Goal: Navigation & Orientation: Find specific page/section

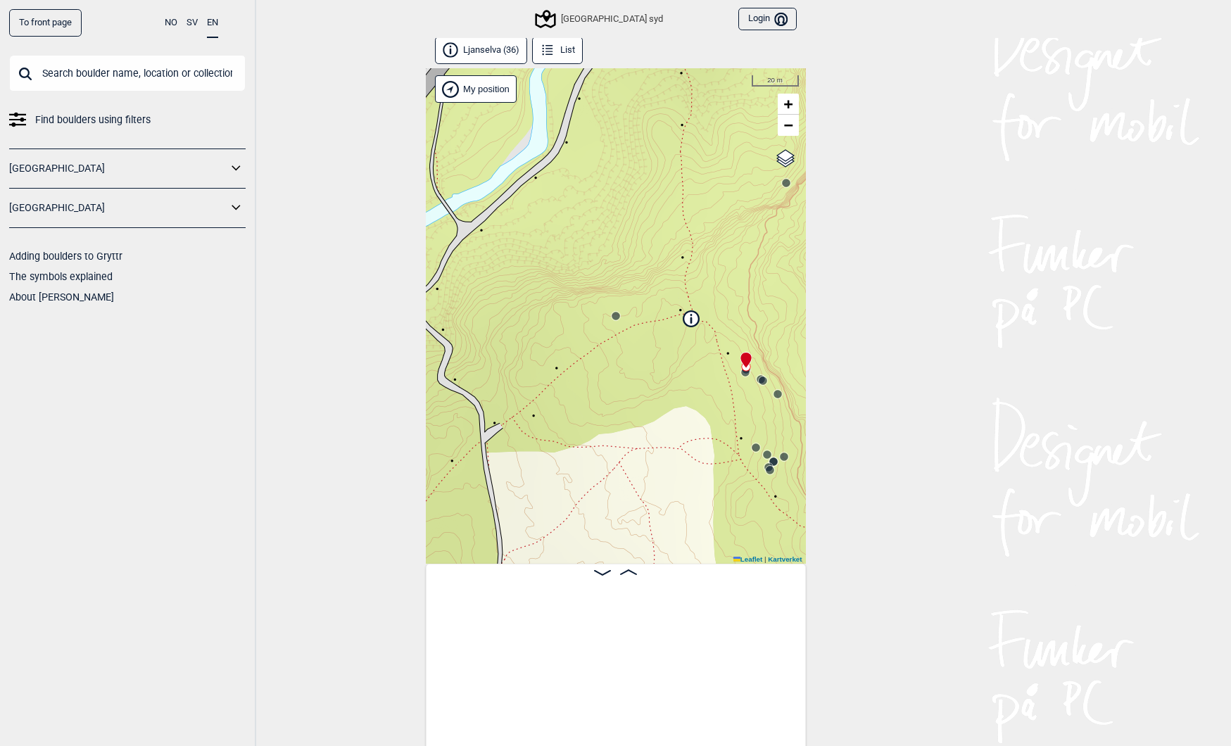
scroll to position [0, 1312]
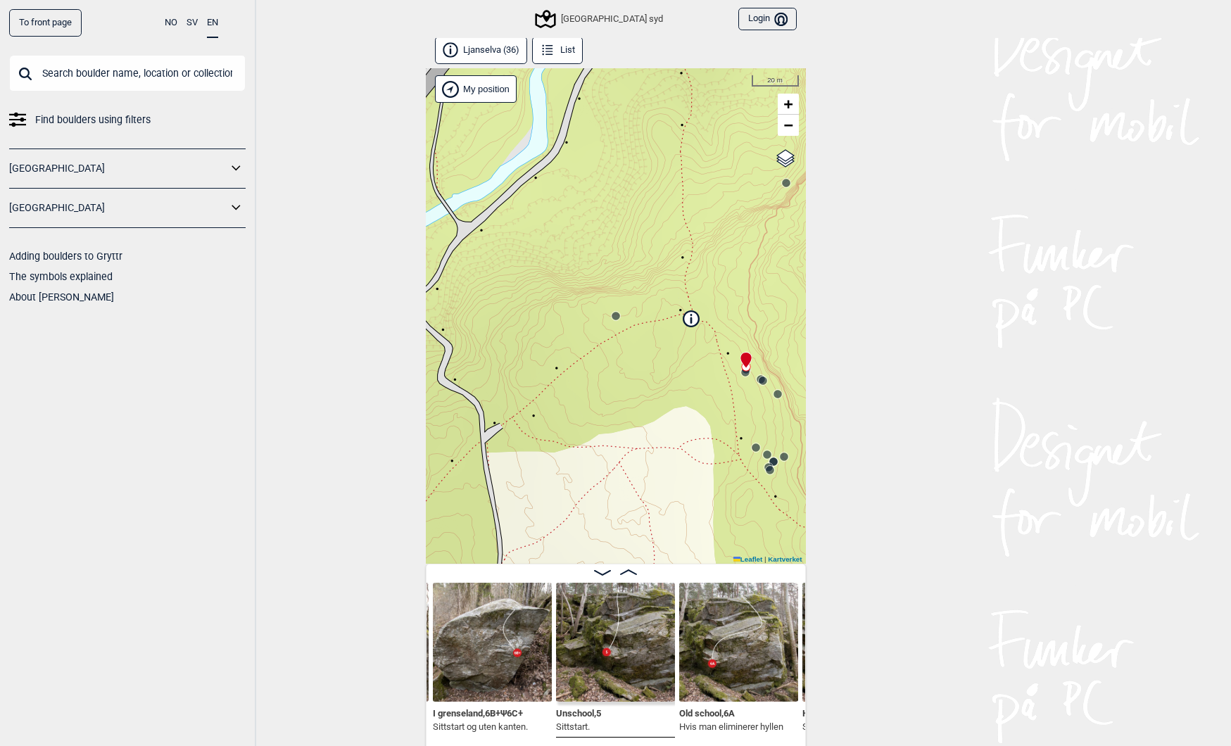
click at [165, 74] on input "text" at bounding box center [127, 73] width 236 height 37
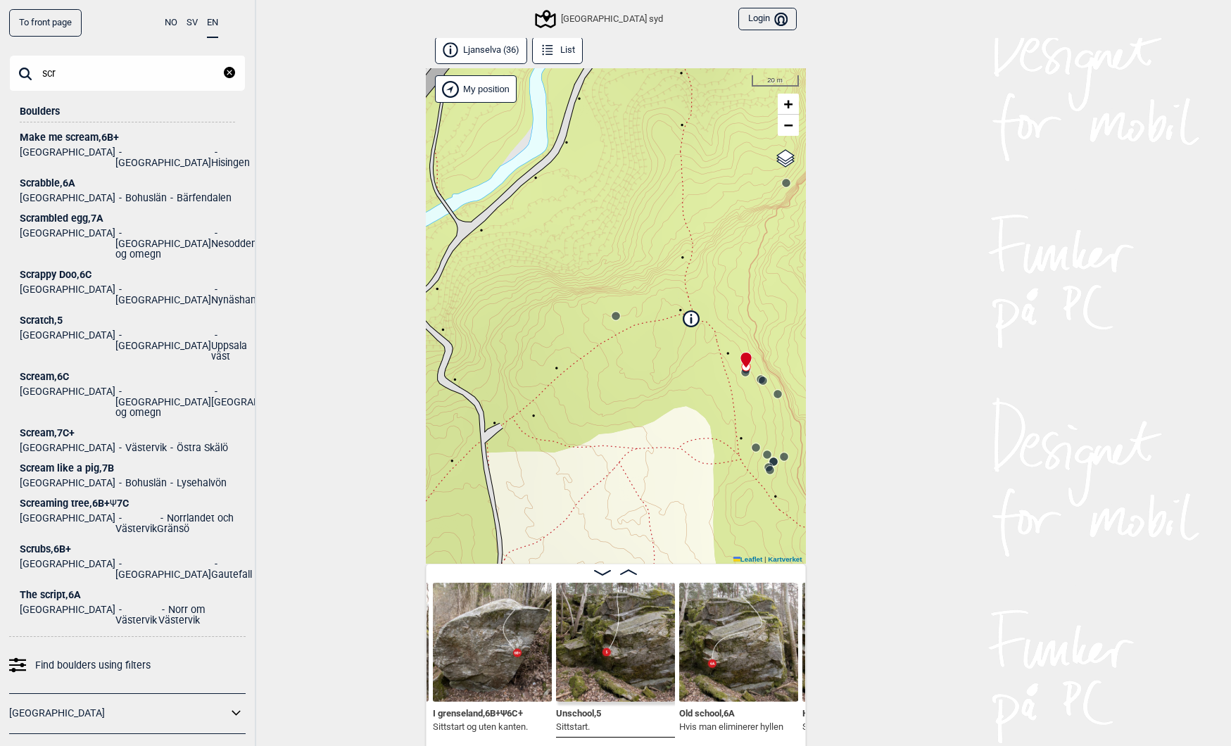
type input "scr"
click at [48, 269] on div "Scrappy Doo , 6C" at bounding box center [127, 274] width 215 height 11
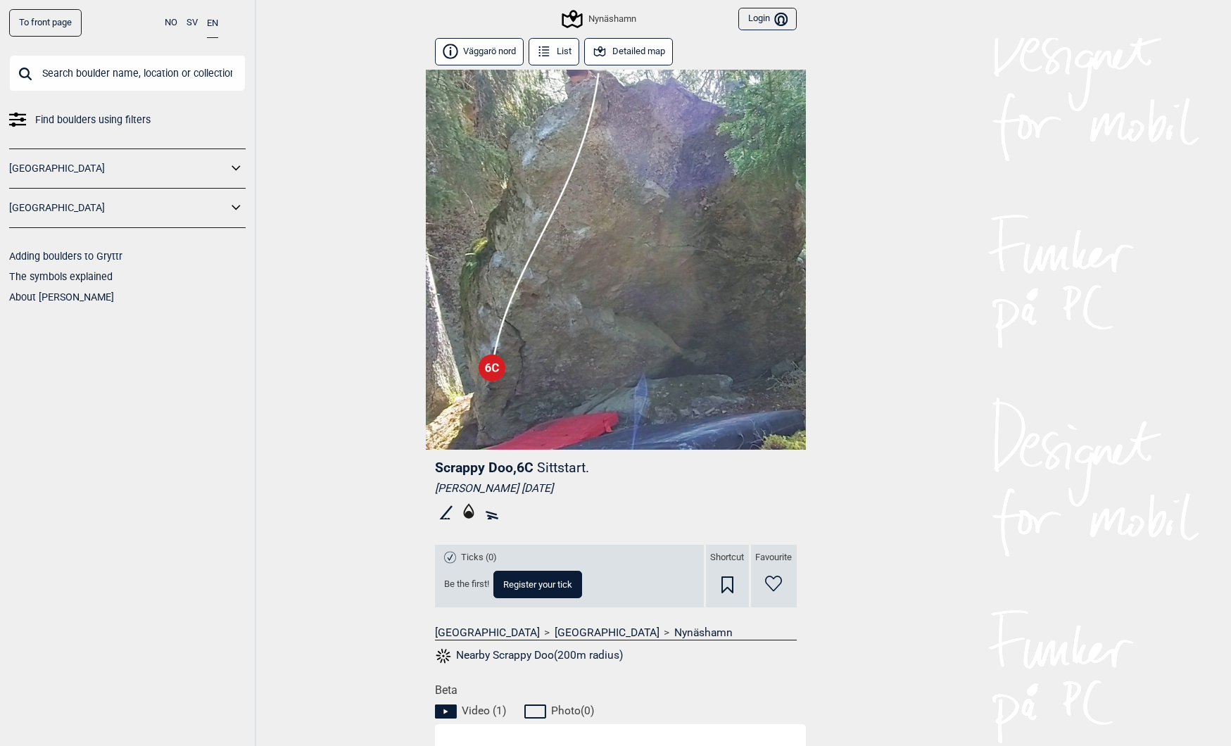
click at [607, 44] on icon at bounding box center [599, 51] width 15 height 15
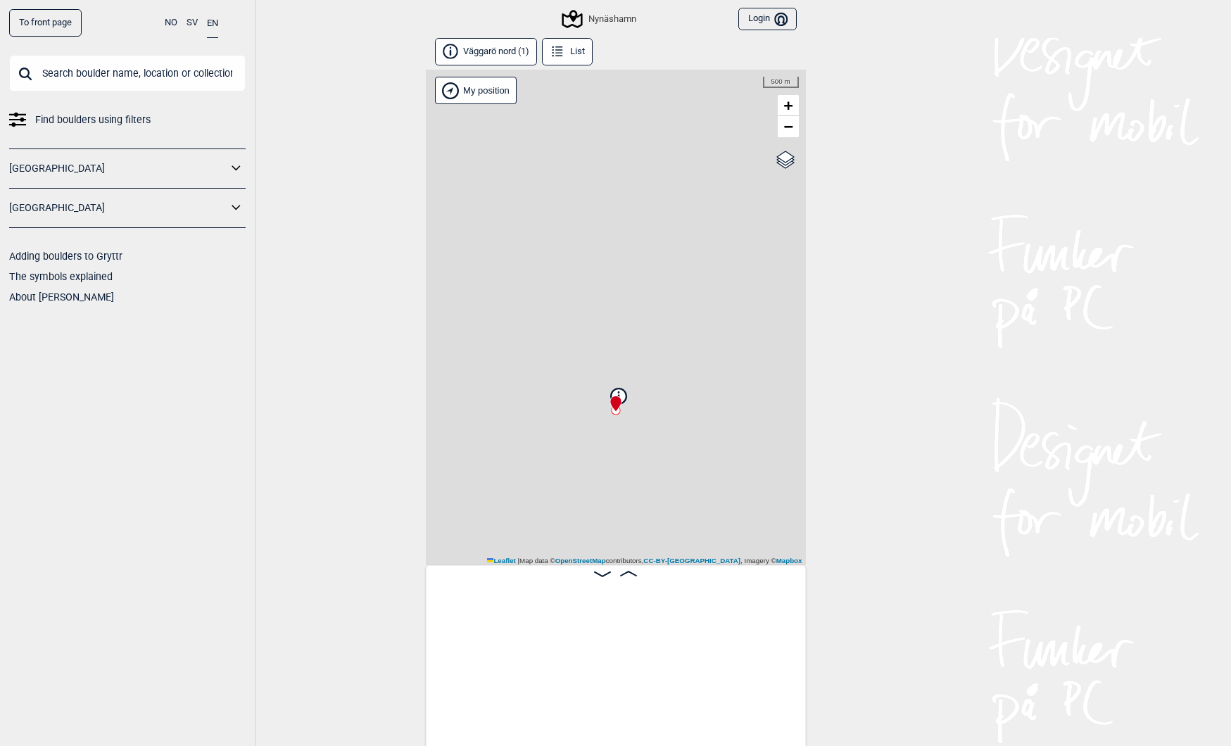
scroll to position [0, 110]
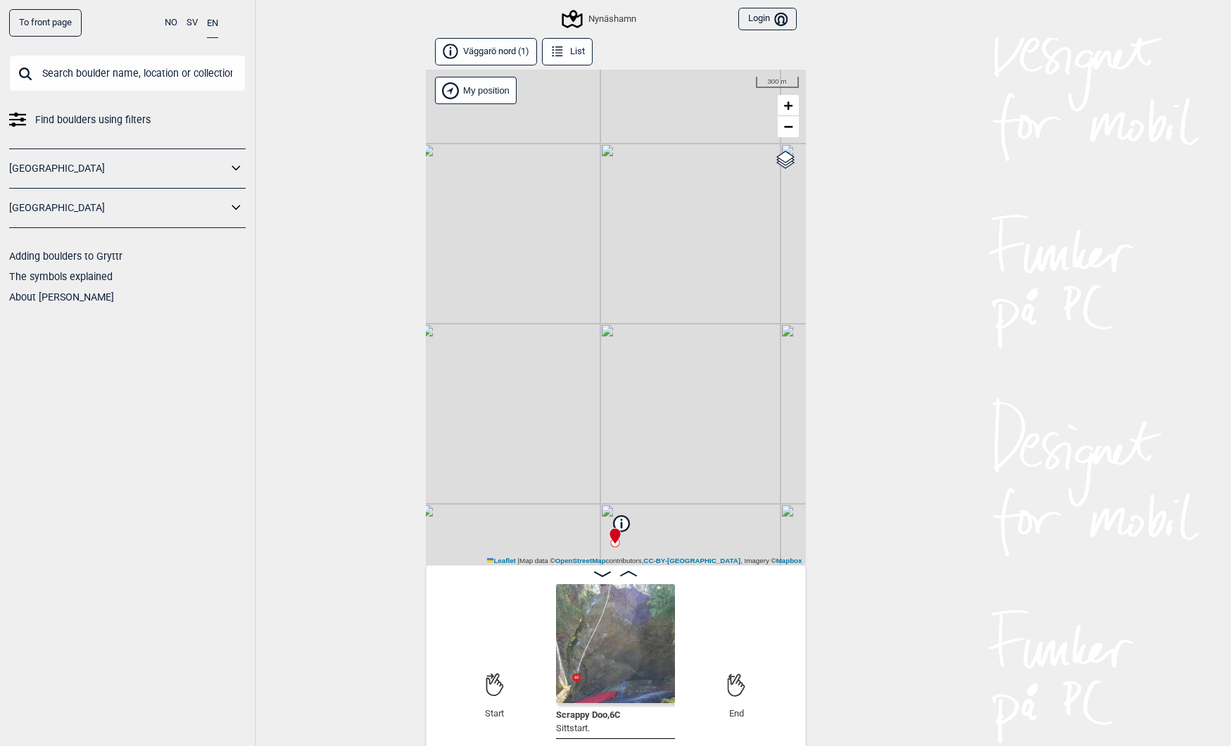
click at [589, 18] on div "Nynäshamn" at bounding box center [600, 19] width 72 height 17
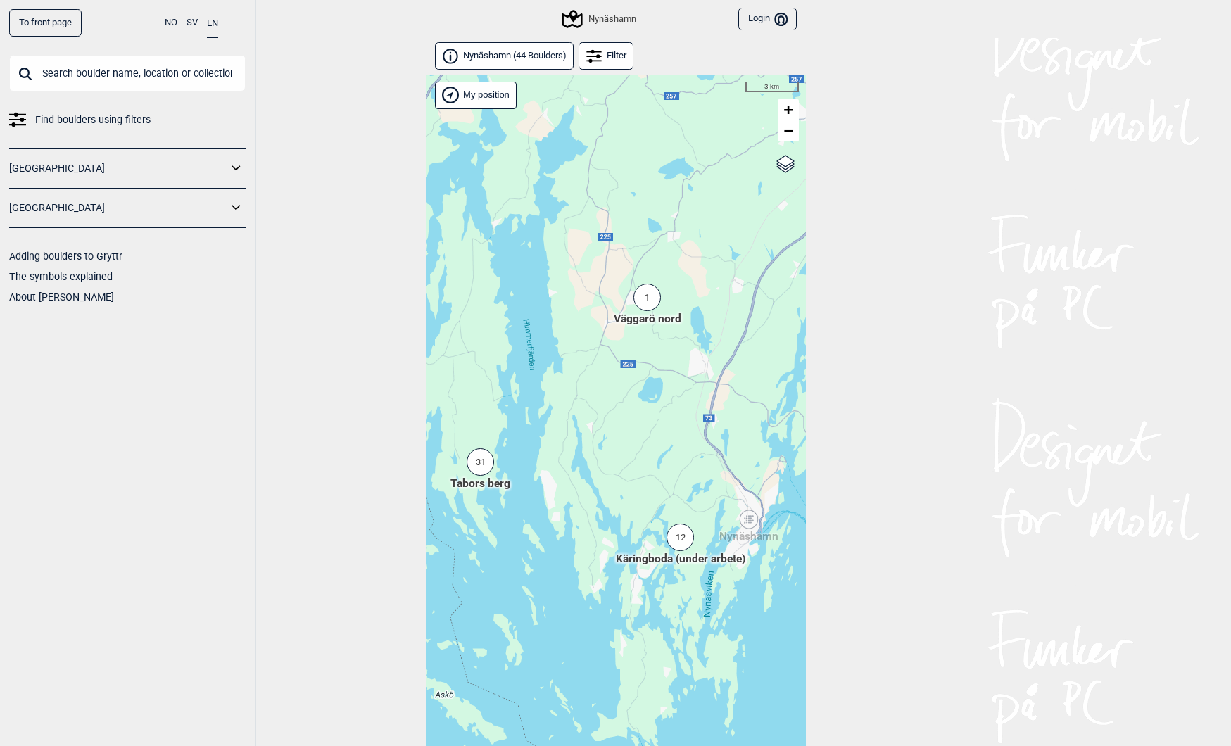
click at [478, 460] on div "31" at bounding box center [480, 461] width 27 height 27
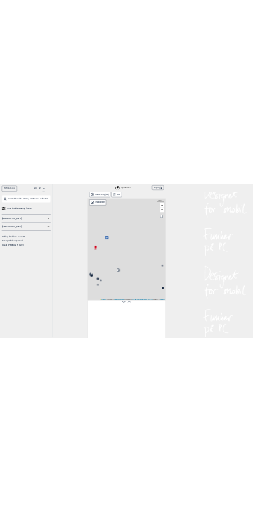
scroll to position [0, 110]
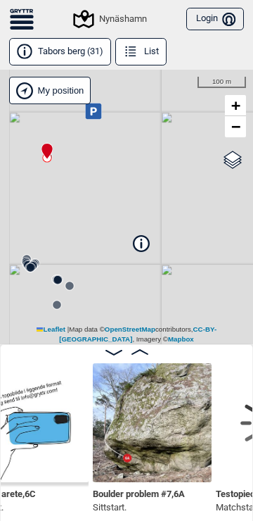
scroll to position [0, 396]
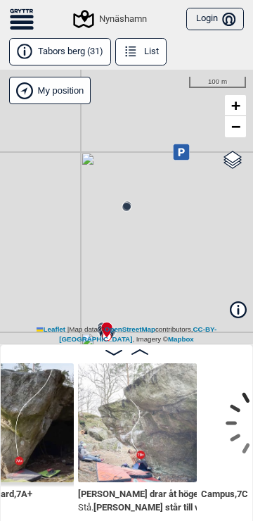
scroll to position [0, 1273]
